Goal: Transaction & Acquisition: Purchase product/service

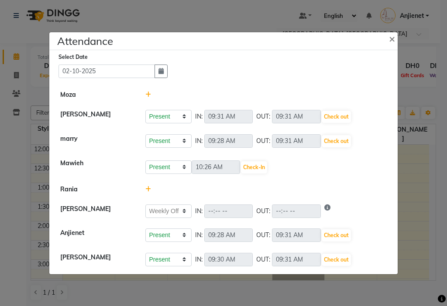
select select "W"
click at [145, 160] on select "Present Absent Late Half Day Weekly Off" at bounding box center [168, 167] width 46 height 14
click at [203, 164] on button "Save" at bounding box center [200, 167] width 17 height 12
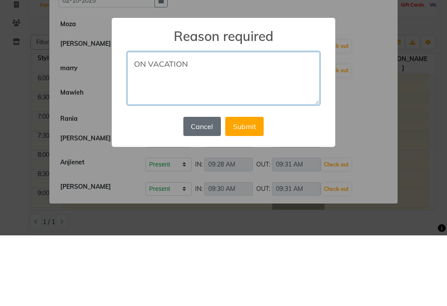
type textarea "ON VACATION"
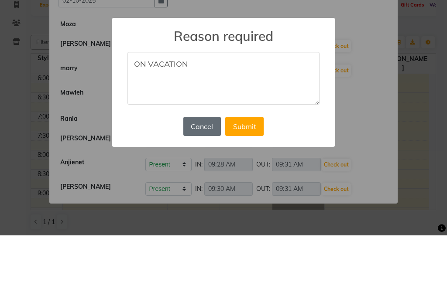
click at [210, 195] on button "Cancel" at bounding box center [202, 197] width 38 height 19
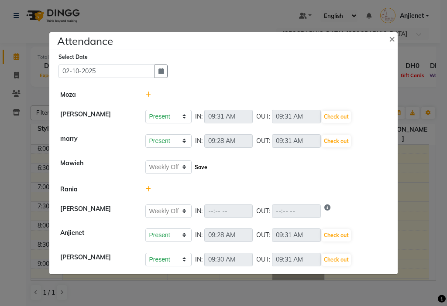
click at [200, 169] on button "Save" at bounding box center [200, 167] width 17 height 12
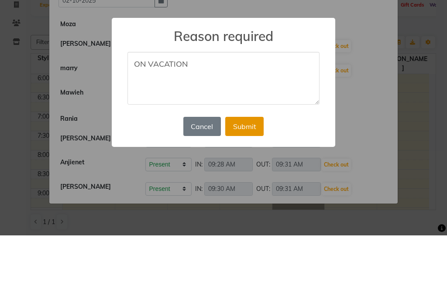
type textarea "ON VACATION"
click at [248, 197] on button "Submit" at bounding box center [244, 197] width 38 height 19
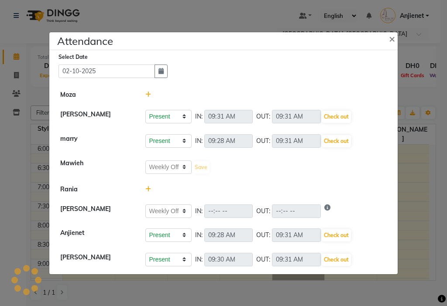
select select "W"
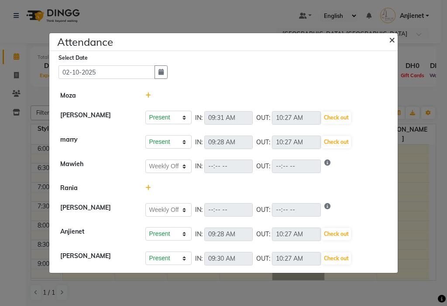
click at [389, 38] on span "×" at bounding box center [392, 39] width 6 height 13
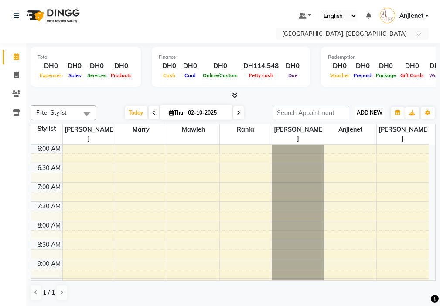
click at [370, 112] on span "ADD NEW" at bounding box center [370, 112] width 26 height 7
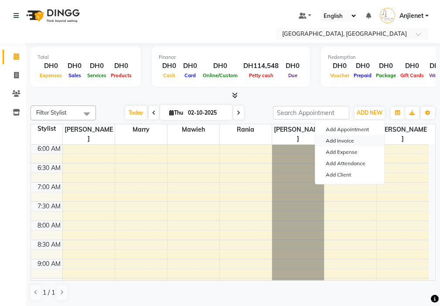
click at [355, 140] on link "Add Invoice" at bounding box center [349, 140] width 69 height 11
select select "service"
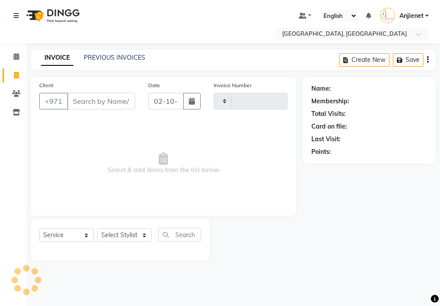
type input "000845"
select select "3691"
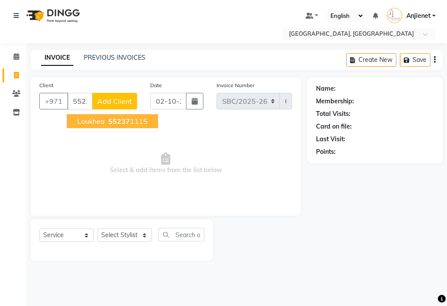
click at [135, 123] on ngb-highlight "55237 1115" at bounding box center [126, 121] width 41 height 9
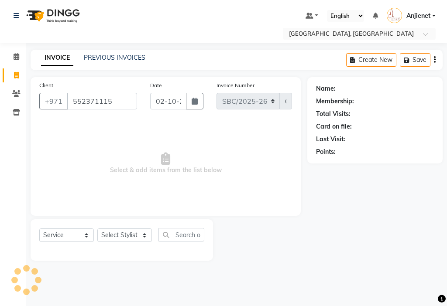
type input "552371115"
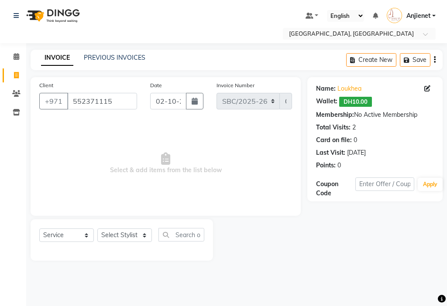
click at [349, 103] on span "DH10.00" at bounding box center [355, 102] width 33 height 10
click at [356, 109] on div "Name: [PERSON_NAME]: DH10.00 Membership: No Active Membership Total Visits: 2 C…" at bounding box center [375, 125] width 118 height 89
click at [360, 106] on span "DH10.00" at bounding box center [355, 102] width 33 height 10
click at [354, 102] on span "DH10.00" at bounding box center [355, 102] width 33 height 10
click at [350, 92] on link "Loukhea" at bounding box center [349, 88] width 24 height 9
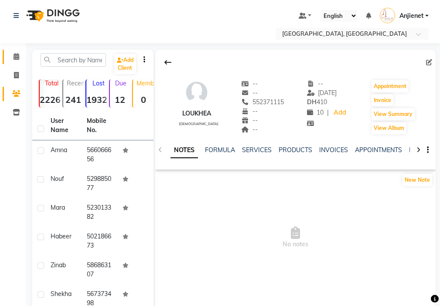
click at [16, 57] on icon at bounding box center [17, 56] width 6 height 7
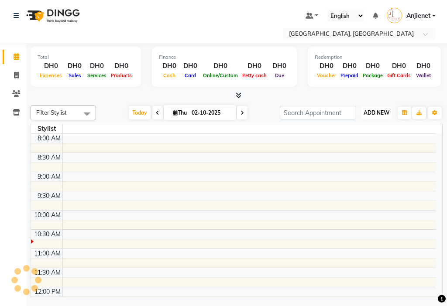
click at [369, 109] on span "ADD NEW" at bounding box center [376, 112] width 26 height 7
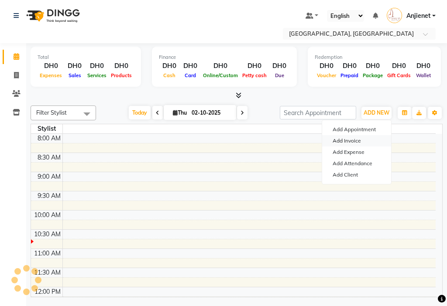
click at [352, 143] on link "Add Invoice" at bounding box center [356, 140] width 69 height 11
select select "service"
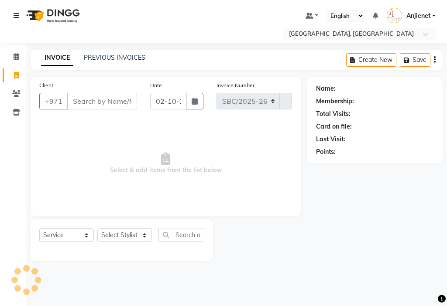
select select "3691"
type input "000845"
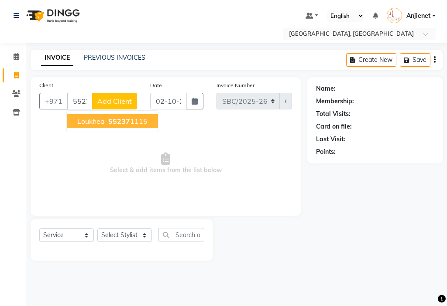
click at [144, 115] on button "loukhea 55237 1115" at bounding box center [112, 121] width 91 height 14
type input "552371115"
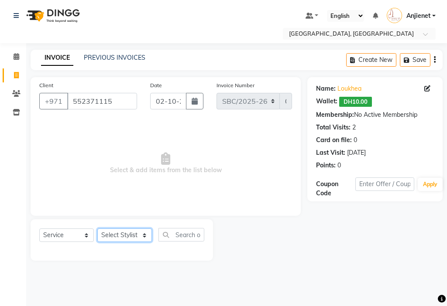
click at [127, 236] on select "Select Stylist Anjienet Davina Gladys marry Mawieh Moza Rania Starla" at bounding box center [124, 236] width 55 height 14
select select "18405"
click at [97, 229] on select "Select Stylist Anjienet Davina Gladys marry Mawieh Moza Rania Starla" at bounding box center [124, 236] width 55 height 14
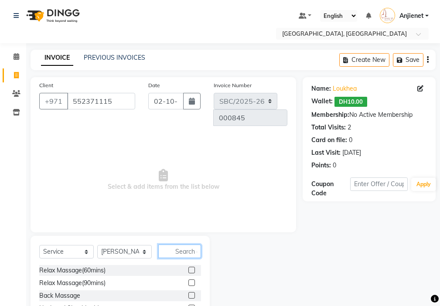
click at [182, 245] on input "text" at bounding box center [179, 252] width 43 height 14
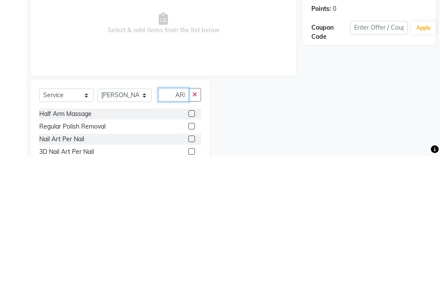
scroll to position [0, 3]
type input "ARM"
click at [188, 285] on label at bounding box center [191, 288] width 7 height 7
click at [188, 286] on input "checkbox" at bounding box center [191, 289] width 6 height 6
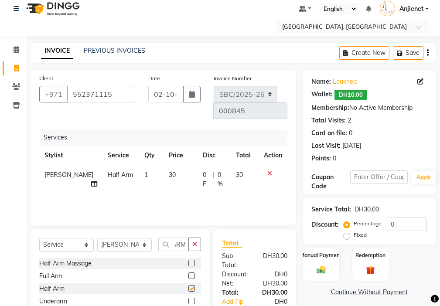
scroll to position [0, 0]
checkbox input "false"
click at [16, 48] on icon at bounding box center [17, 49] width 6 height 7
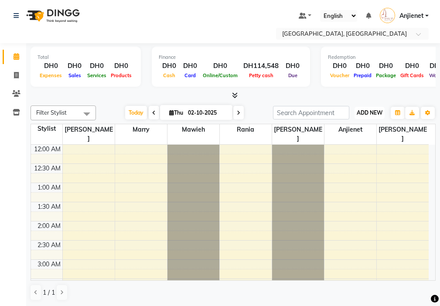
click at [370, 111] on span "ADD NEW" at bounding box center [370, 112] width 26 height 7
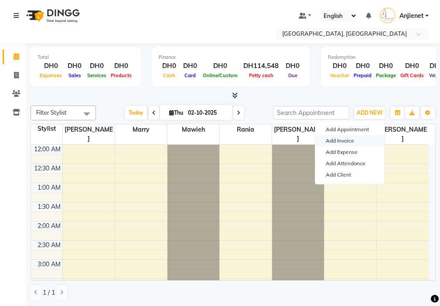
click at [352, 143] on link "Add Invoice" at bounding box center [349, 140] width 69 height 11
select select "service"
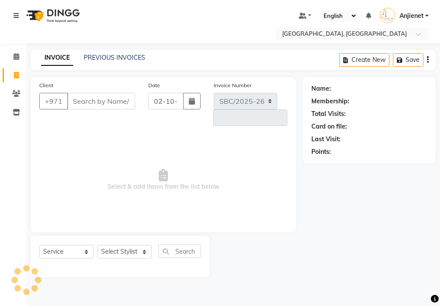
select select "3691"
type input "000845"
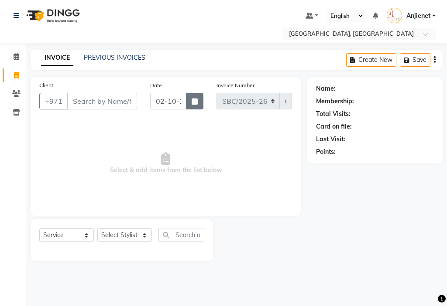
click at [195, 101] on icon "button" at bounding box center [194, 101] width 6 height 7
select select "10"
select select "2025"
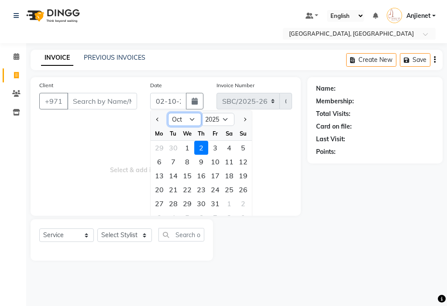
click at [188, 117] on select "Jan Feb Mar Apr May Jun Jul Aug Sep Oct Nov Dec" at bounding box center [184, 119] width 33 height 13
select select "9"
click at [168, 113] on select "Jan Feb Mar Apr May Jun Jul Aug Sep Oct Nov Dec" at bounding box center [184, 119] width 33 height 13
click at [200, 162] on div "11" at bounding box center [201, 162] width 14 height 14
type input "11-09-2025"
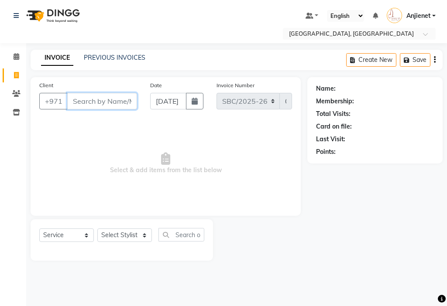
click at [88, 99] on input "Client" at bounding box center [102, 101] width 70 height 17
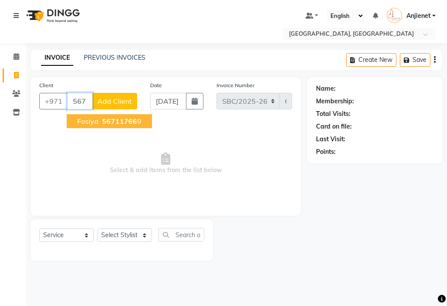
click at [124, 123] on span "56711766" at bounding box center [119, 121] width 35 height 9
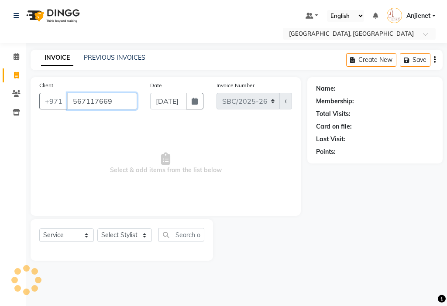
type input "567117669"
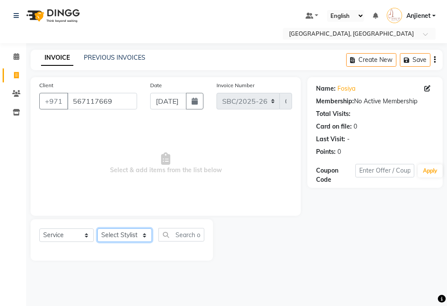
click at [124, 229] on select "Select Stylist Anjienet Davina Gladys marry Mawieh Moza Rania Starla" at bounding box center [124, 236] width 55 height 14
select select "85111"
click at [97, 229] on select "Select Stylist Anjienet Davina Gladys marry Mawieh Moza Rania Starla" at bounding box center [124, 236] width 55 height 14
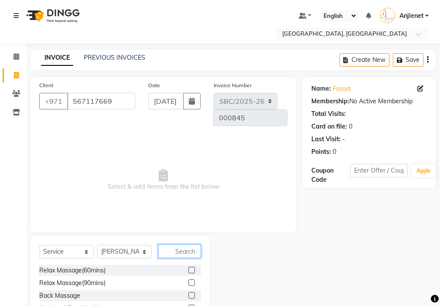
click at [183, 245] on input "text" at bounding box center [179, 252] width 43 height 14
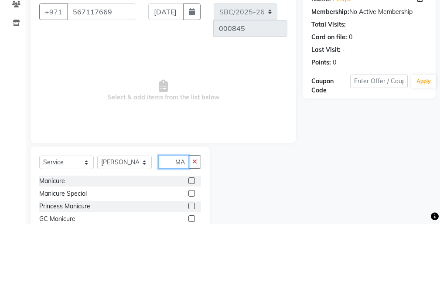
type input "M"
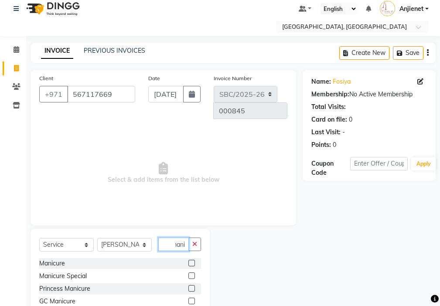
type input "mani"
click at [191, 260] on label at bounding box center [191, 263] width 7 height 7
click at [191, 261] on input "checkbox" at bounding box center [191, 264] width 6 height 6
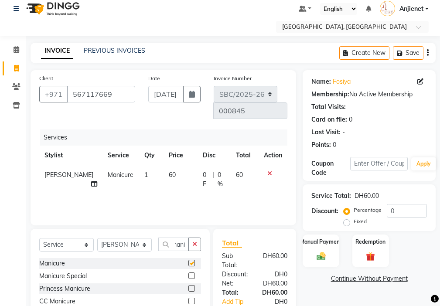
scroll to position [0, 0]
checkbox input "false"
click at [144, 171] on span "1" at bounding box center [145, 175] width 3 height 8
select select "85111"
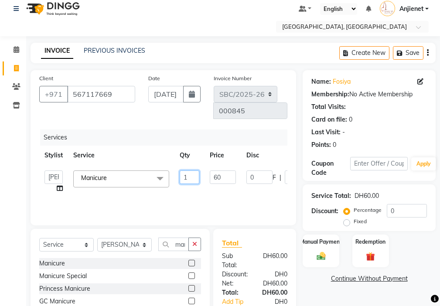
click at [189, 171] on input "1" at bounding box center [190, 178] width 20 height 14
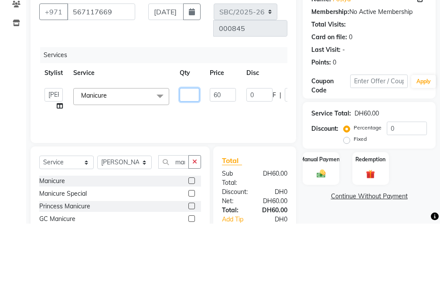
type input "2"
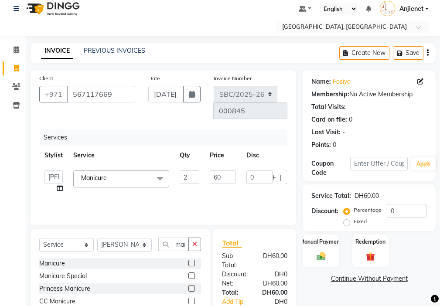
click at [262, 191] on div "Services Stylist Service Qty Price Disc Total Action Anjienet Davina Gladys mar…" at bounding box center [163, 173] width 248 height 87
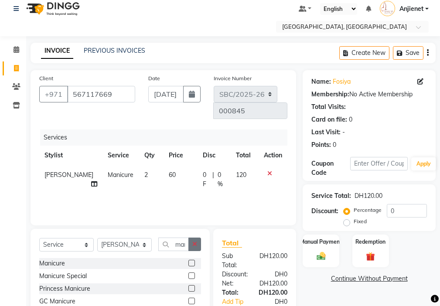
click at [195, 241] on icon "button" at bounding box center [194, 244] width 5 height 6
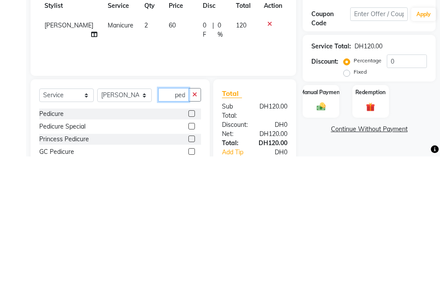
scroll to position [0, 2]
type input "pedi"
click at [189, 260] on label at bounding box center [191, 263] width 7 height 7
click at [189, 261] on input "checkbox" at bounding box center [191, 264] width 6 height 6
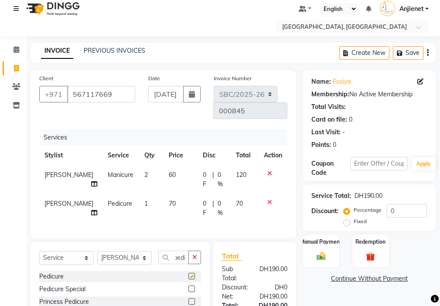
scroll to position [0, 0]
checkbox input "false"
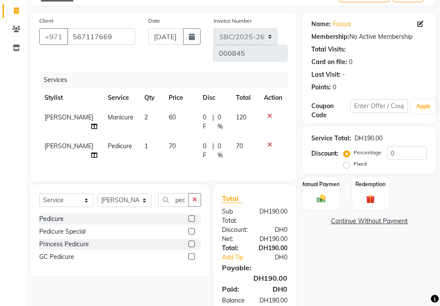
scroll to position [85, 0]
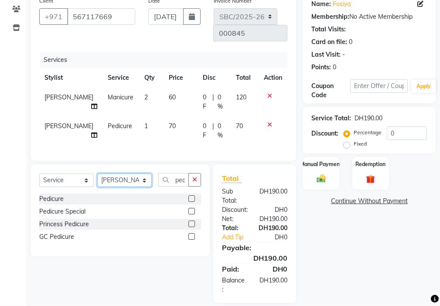
click at [125, 174] on select "Select Stylist Anjienet Davina Gladys marry Mawieh Moza Rania Starla" at bounding box center [124, 181] width 55 height 14
select select "18405"
click at [97, 174] on select "Select Stylist Anjienet Davina Gladys marry Mawieh Moza Rania Starla" at bounding box center [124, 181] width 55 height 14
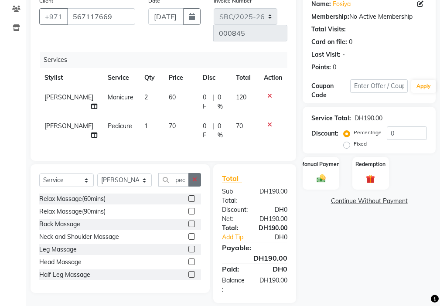
click at [193, 177] on icon "button" at bounding box center [194, 180] width 5 height 6
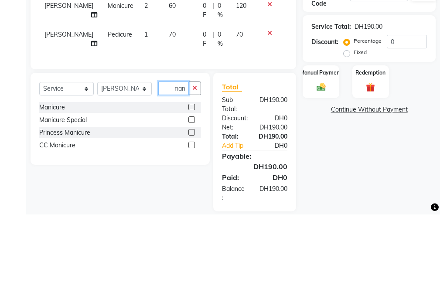
scroll to position [0, 4]
type input "mani"
click at [191, 195] on label at bounding box center [191, 198] width 7 height 7
click at [191, 196] on input "checkbox" at bounding box center [191, 199] width 6 height 6
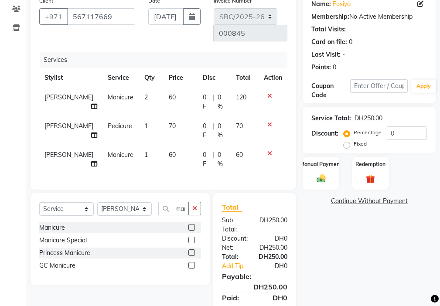
checkbox input "false"
click at [197, 205] on icon "button" at bounding box center [194, 208] width 5 height 6
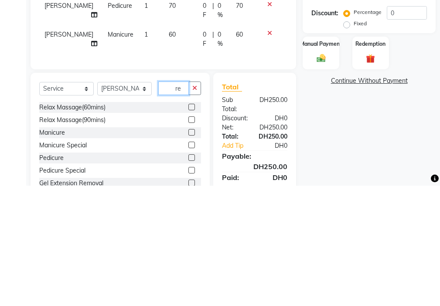
type input "r"
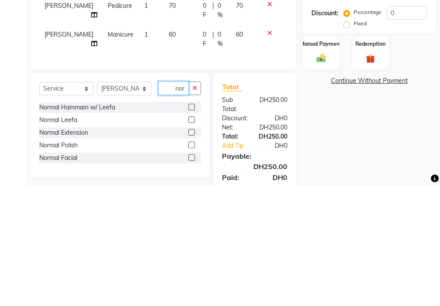
type input "nor"
click at [192, 262] on label at bounding box center [191, 265] width 7 height 7
click at [192, 263] on input "checkbox" at bounding box center [191, 266] width 6 height 6
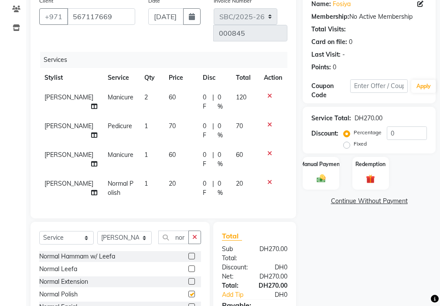
checkbox input "false"
click at [195, 234] on icon "button" at bounding box center [194, 237] width 5 height 6
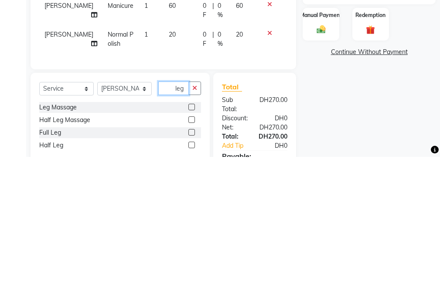
type input "leg"
click at [192, 291] on label at bounding box center [191, 294] width 7 height 7
click at [192, 292] on input "checkbox" at bounding box center [191, 295] width 6 height 6
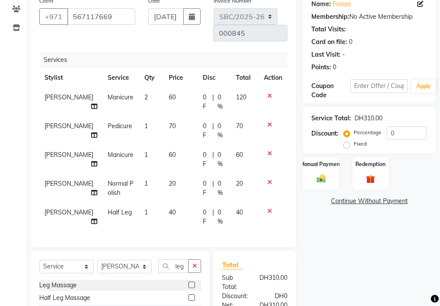
checkbox input "false"
click at [195, 263] on icon "button" at bounding box center [194, 266] width 5 height 6
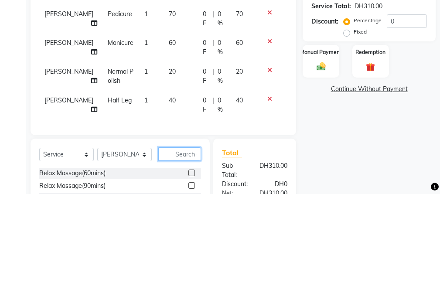
scroll to position [113, 0]
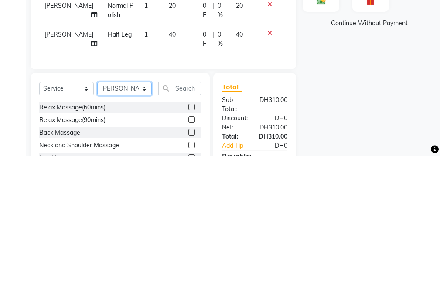
click at [130, 232] on select "Select Stylist Anjienet Davina Gladys marry Mawieh Moza Rania Starla" at bounding box center [124, 239] width 55 height 14
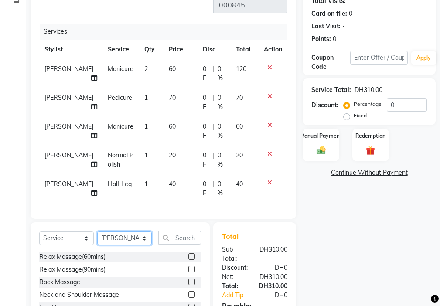
select select "17431"
click at [97, 232] on select "Select Stylist Anjienet Davina Gladys marry Mawieh Moza Rania Starla" at bounding box center [124, 239] width 55 height 14
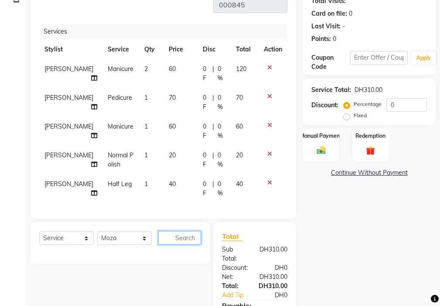
click at [186, 231] on input "text" at bounding box center [179, 238] width 43 height 14
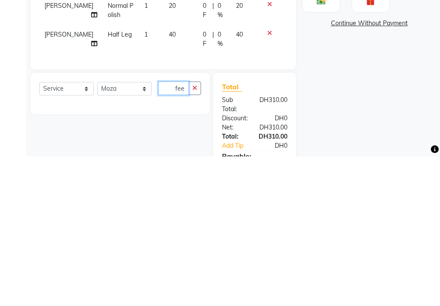
type input "fee"
click at [139, 232] on select "Select Stylist Anjienet Davina Gladys marry Mawieh Moza Rania Starla" at bounding box center [124, 239] width 55 height 14
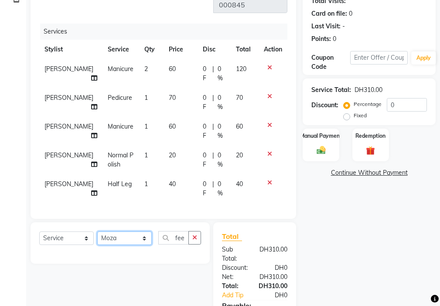
select select "18405"
click at [97, 232] on select "Select Stylist Anjienet Davina Gladys marry Mawieh Moza Rania Starla" at bounding box center [124, 239] width 55 height 14
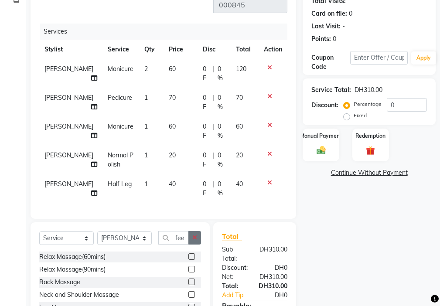
click at [193, 235] on icon "button" at bounding box center [194, 238] width 5 height 6
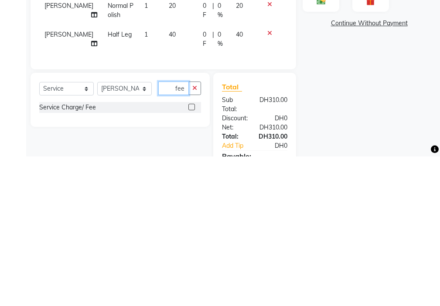
type input "fee"
click at [192, 253] on label at bounding box center [191, 256] width 7 height 7
click at [192, 254] on input "checkbox" at bounding box center [191, 257] width 6 height 6
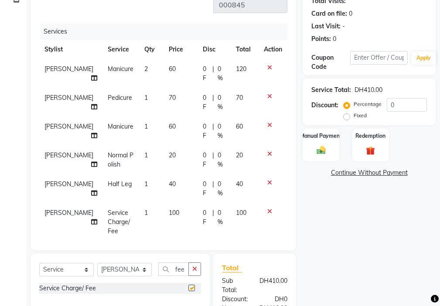
checkbox input "false"
click at [91, 219] on icon at bounding box center [94, 222] width 6 height 6
select select "18405"
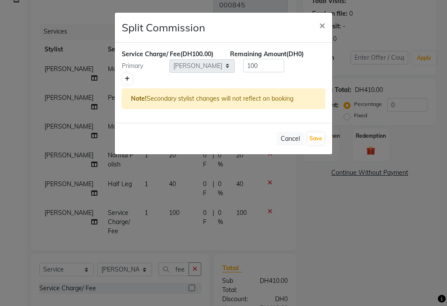
click at [126, 81] on icon at bounding box center [127, 78] width 5 height 5
type input "50"
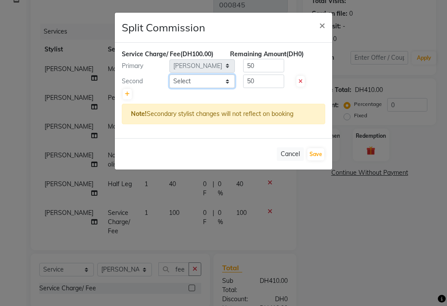
click at [222, 83] on select "Select Anjienet Davina Gladys marry Mawieh Moza Rania Starla" at bounding box center [201, 82] width 65 height 14
select select "85111"
click at [169, 75] on select "Select Anjienet Davina Gladys marry Mawieh Moza Rania Starla" at bounding box center [201, 82] width 65 height 14
click at [311, 153] on button "Save" at bounding box center [315, 154] width 17 height 12
select select "Select"
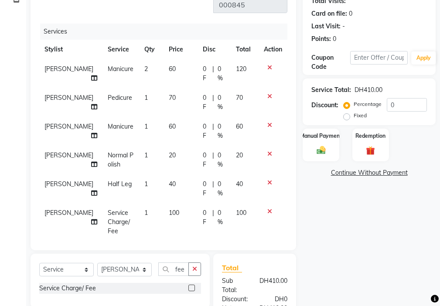
click at [169, 209] on span "100" at bounding box center [174, 213] width 10 height 8
select select "18405"
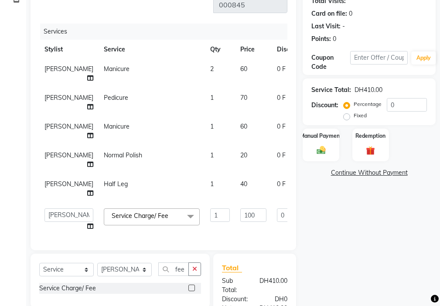
click at [205, 203] on td "1" at bounding box center [220, 219] width 30 height 33
click at [240, 208] on input "100" at bounding box center [253, 215] width 26 height 14
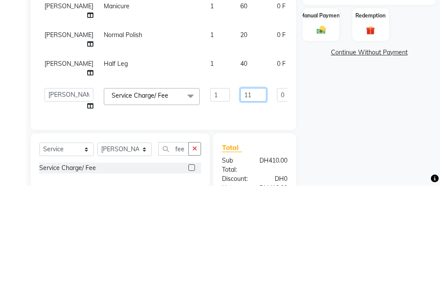
type input "110"
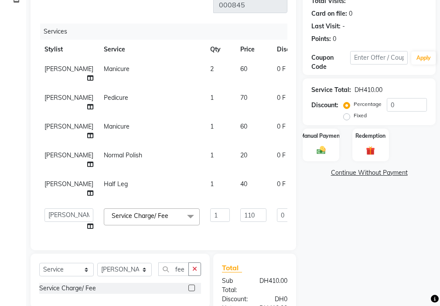
click at [365, 222] on div "Name: Fosiya Membership: No Active Membership Total Visits: Card on file: 0 Las…" at bounding box center [373, 178] width 140 height 428
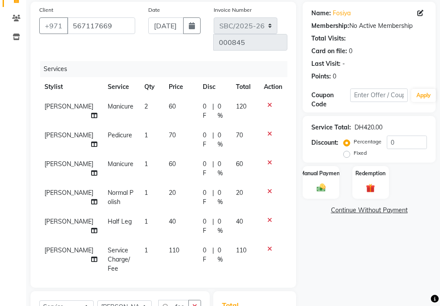
scroll to position [82, 0]
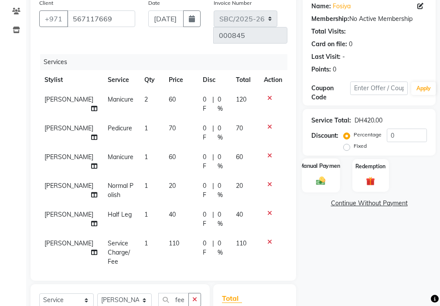
click at [315, 172] on div "Manual Payment" at bounding box center [321, 175] width 38 height 34
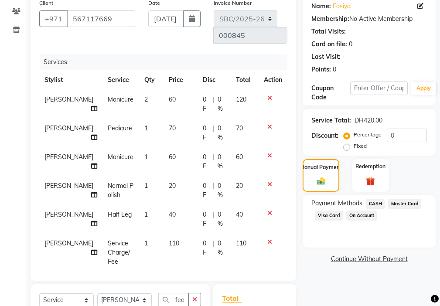
click at [371, 205] on span "CASH" at bounding box center [375, 204] width 19 height 10
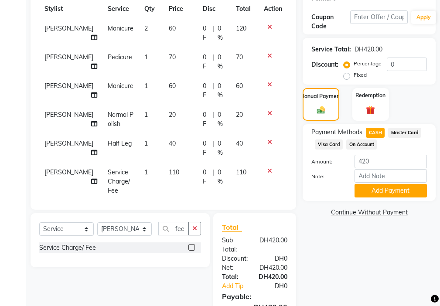
scroll to position [160, 0]
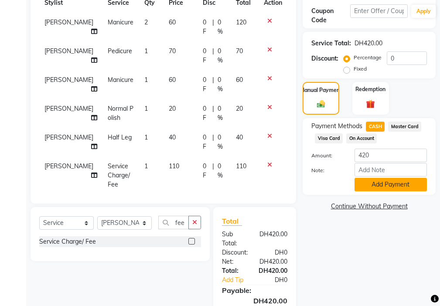
click at [390, 185] on button "Add Payment" at bounding box center [391, 185] width 72 height 14
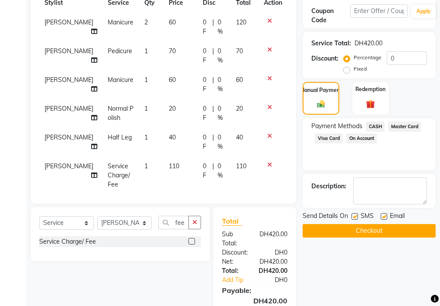
click at [355, 216] on label at bounding box center [355, 216] width 7 height 7
click at [355, 216] on input "checkbox" at bounding box center [355, 217] width 6 height 6
checkbox input "false"
click at [382, 214] on label at bounding box center [384, 216] width 7 height 7
click at [382, 214] on input "checkbox" at bounding box center [384, 217] width 6 height 6
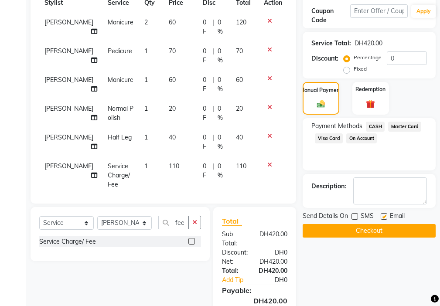
checkbox input "false"
click at [379, 229] on button "Checkout" at bounding box center [369, 231] width 133 height 14
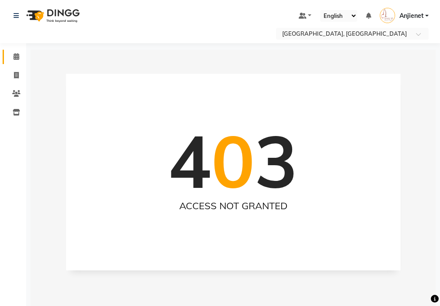
click at [17, 54] on icon at bounding box center [17, 56] width 6 height 7
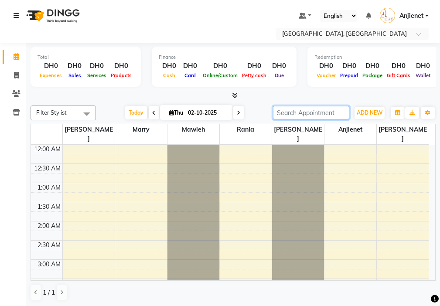
click at [322, 114] on input "search" at bounding box center [311, 113] width 76 height 14
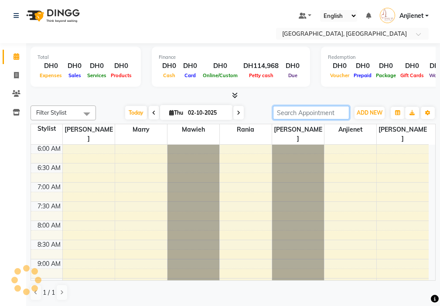
scroll to position [231, 0]
click at [369, 116] on span "ADD NEW" at bounding box center [370, 112] width 26 height 7
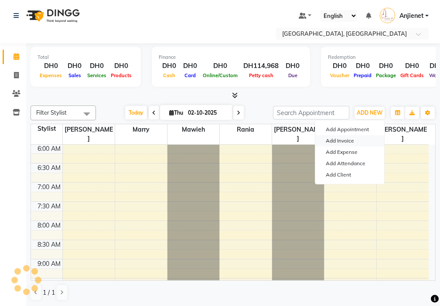
click at [348, 142] on link "Add Invoice" at bounding box center [349, 140] width 69 height 11
select select "service"
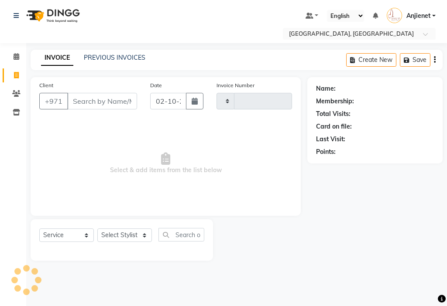
type input "000846"
select select "3691"
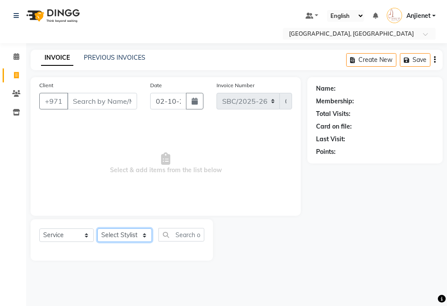
click at [120, 229] on select "Select Stylist Anjienet Davina Gladys marry Mawieh Moza Rania Starla" at bounding box center [124, 236] width 55 height 14
select select "85111"
click at [97, 229] on select "Select Stylist Anjienet Davina Gladys marry Mawieh Moza Rania Starla" at bounding box center [124, 236] width 55 height 14
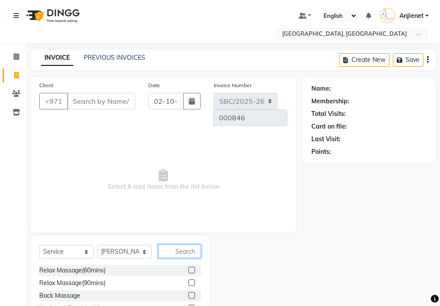
click at [191, 245] on input "text" at bounding box center [179, 252] width 43 height 14
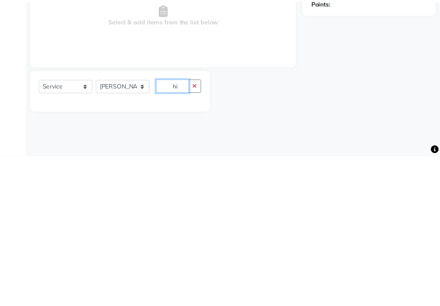
scroll to position [7, 0]
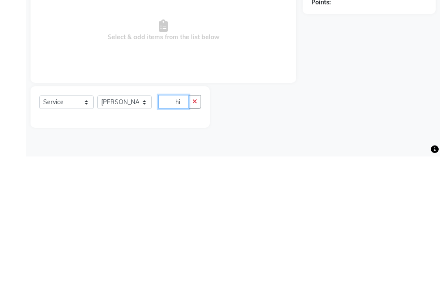
type input "h"
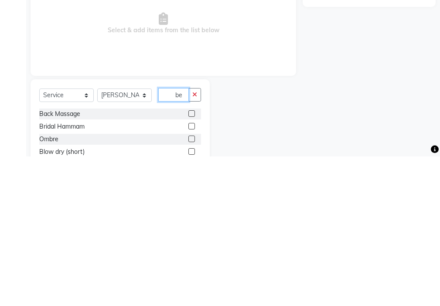
scroll to position [0, 0]
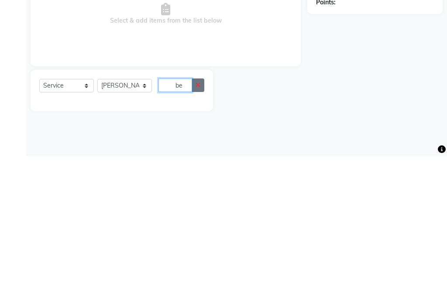
type input "be"
click at [198, 234] on icon "button" at bounding box center [197, 235] width 5 height 6
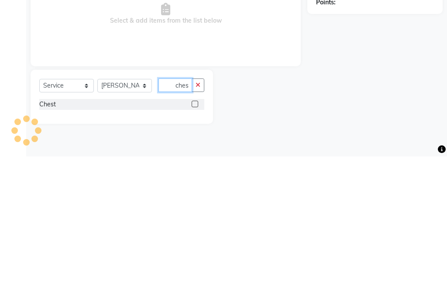
click at [186, 234] on input "ches" at bounding box center [175, 235] width 34 height 14
type input "ches"
click at [198, 236] on icon "button" at bounding box center [197, 235] width 5 height 6
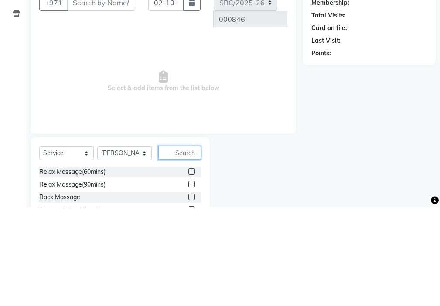
scroll to position [7, 0]
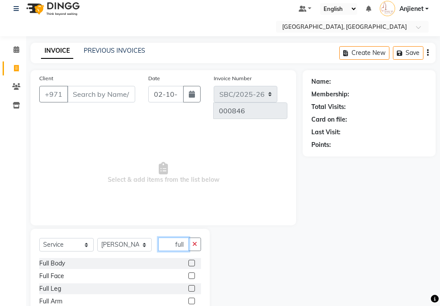
type input "full"
click at [80, 238] on select "Select Service Product Membership Package Voucher Prepaid Gift Card" at bounding box center [66, 245] width 55 height 14
select select "product"
click at [39, 238] on select "Select Service Product Membership Package Voucher Prepaid Gift Card" at bounding box center [66, 245] width 55 height 14
click at [188, 238] on button "button" at bounding box center [194, 245] width 13 height 14
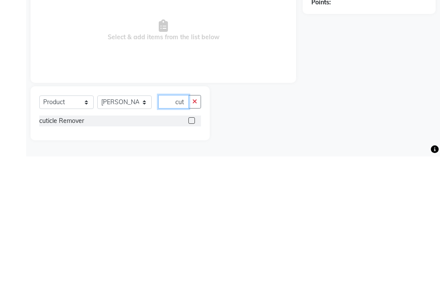
scroll to position [0, 0]
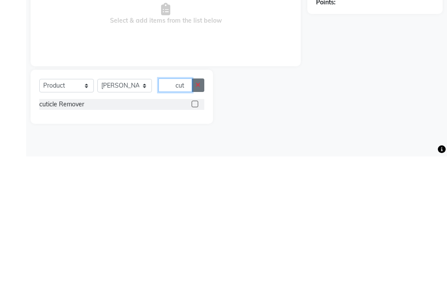
type input "cut"
click at [198, 234] on icon "button" at bounding box center [197, 235] width 5 height 6
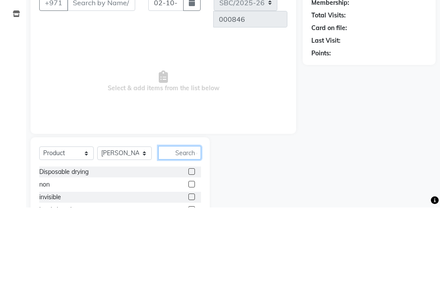
scroll to position [7, 0]
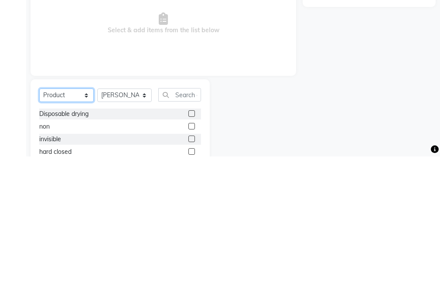
click at [77, 238] on select "Select Service Product Membership Package Voucher Prepaid Gift Card" at bounding box center [66, 245] width 55 height 14
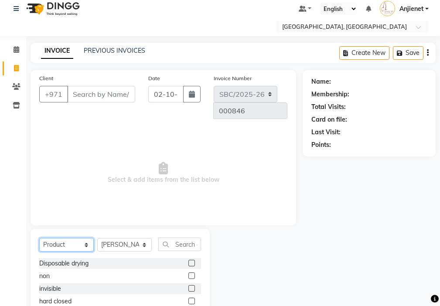
select select "service"
click at [39, 238] on select "Select Service Product Membership Package Voucher Prepaid Gift Card" at bounding box center [66, 245] width 55 height 14
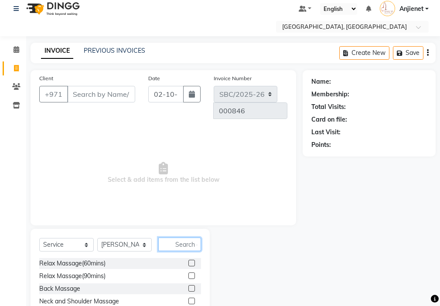
click at [187, 238] on input "text" at bounding box center [179, 245] width 43 height 14
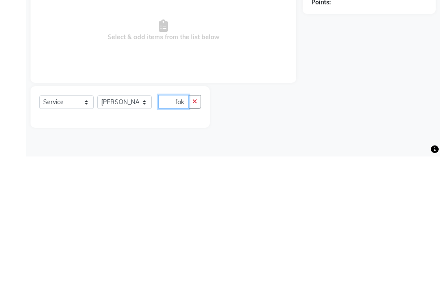
scroll to position [0, 0]
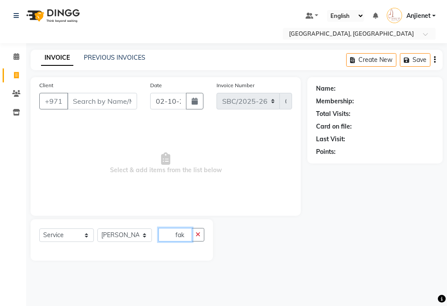
type input "fak"
click at [99, 99] on input "Client" at bounding box center [102, 101] width 70 height 17
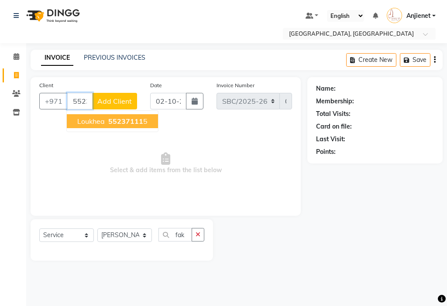
click at [136, 121] on span "55237111" at bounding box center [125, 121] width 35 height 9
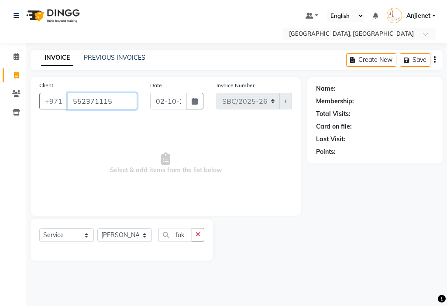
type input "552371115"
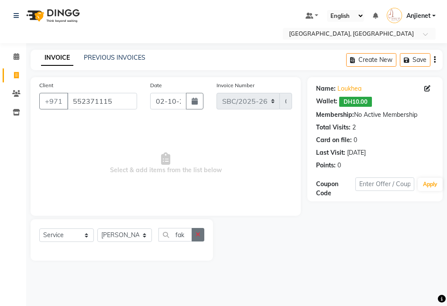
click at [198, 234] on icon "button" at bounding box center [197, 235] width 5 height 6
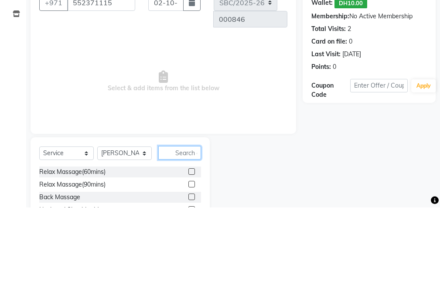
scroll to position [7, 0]
